Goal: Check status: Check status

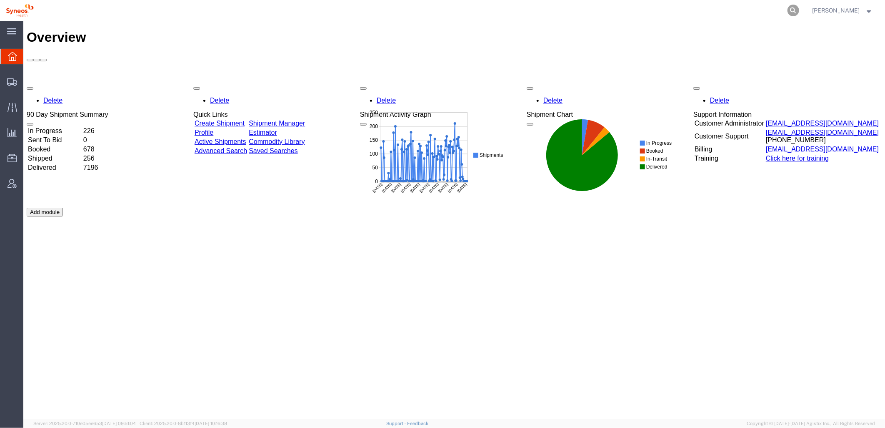
click at [795, 11] on icon at bounding box center [794, 11] width 12 height 12
click at [666, 13] on input "search" at bounding box center [660, 10] width 253 height 20
paste input "56978718"
type input "56978718"
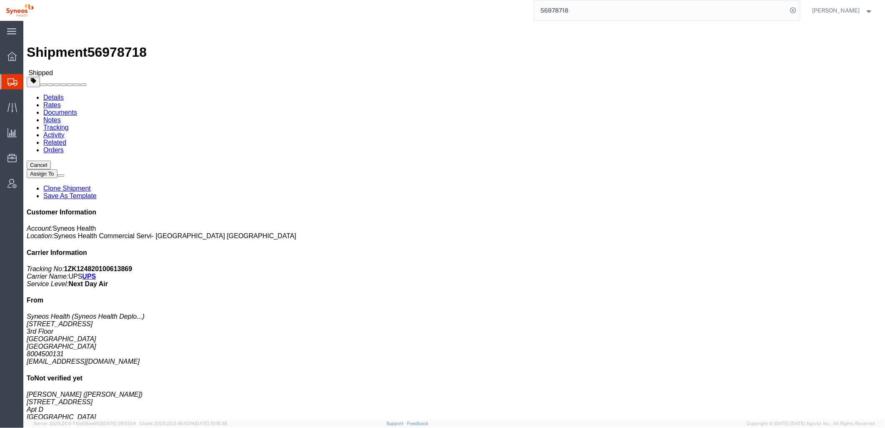
click link "Tracking"
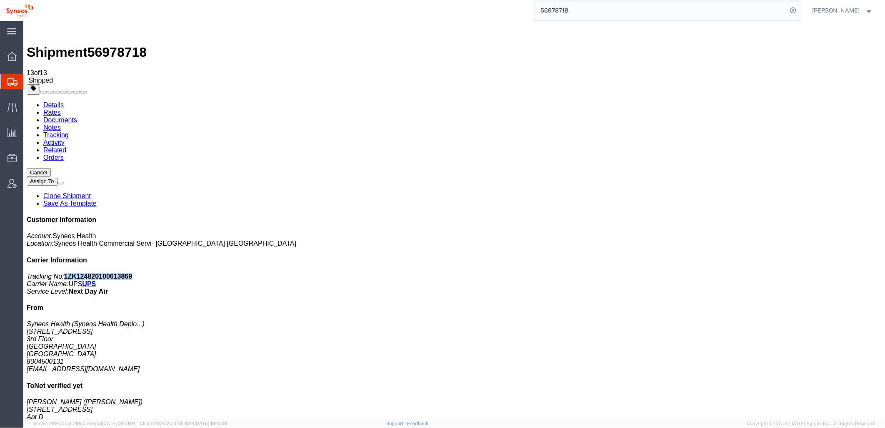
drag, startPoint x: 763, startPoint y: 125, endPoint x: 823, endPoint y: 127, distance: 60.0
click at [823, 272] on p "Tracking No: 1ZK124820100613869 Carrier Name: UPS UPS Service Level: Next Day A…" at bounding box center [453, 283] width 855 height 23
copy b "1ZK124820100613869"
